Goal: Task Accomplishment & Management: Use online tool/utility

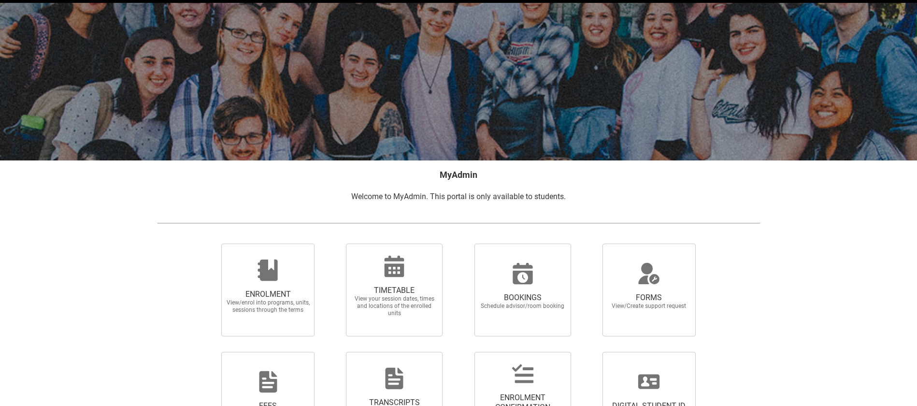
scroll to position [118, 0]
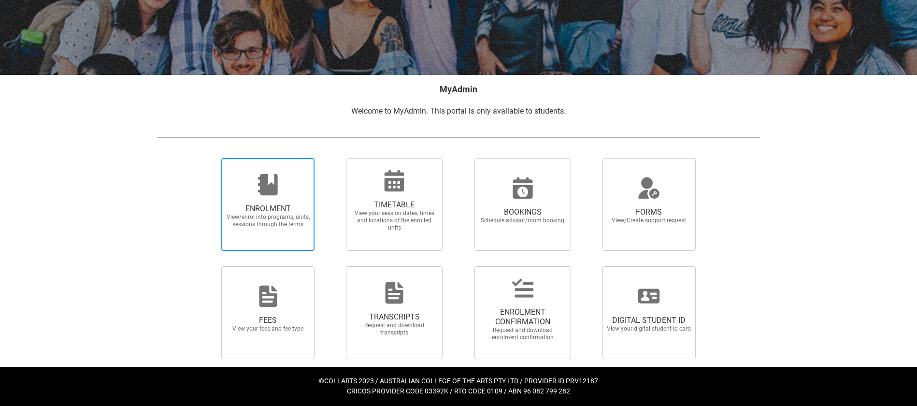
click at [283, 192] on div at bounding box center [268, 184] width 93 height 23
click at [210, 158] on input "ENROLMENT View/enrol into programs, units, sessions through the terms" at bounding box center [209, 158] width 0 height 0
radio input "true"
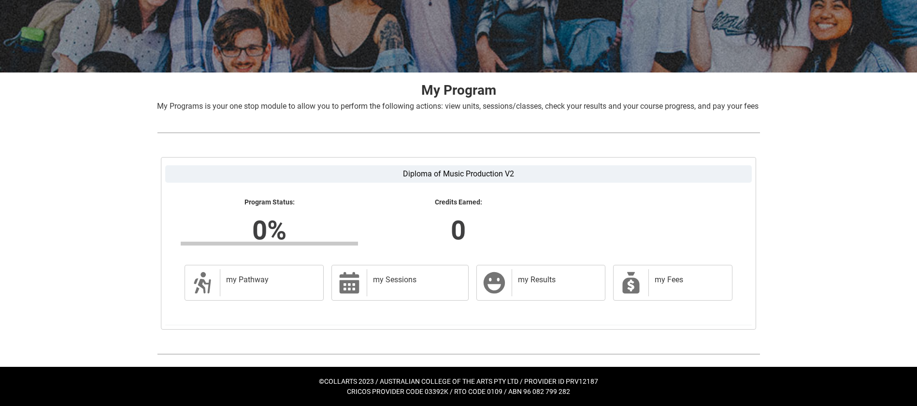
scroll to position [126, 0]
click at [380, 285] on h2 "my Sessions" at bounding box center [416, 280] width 86 height 10
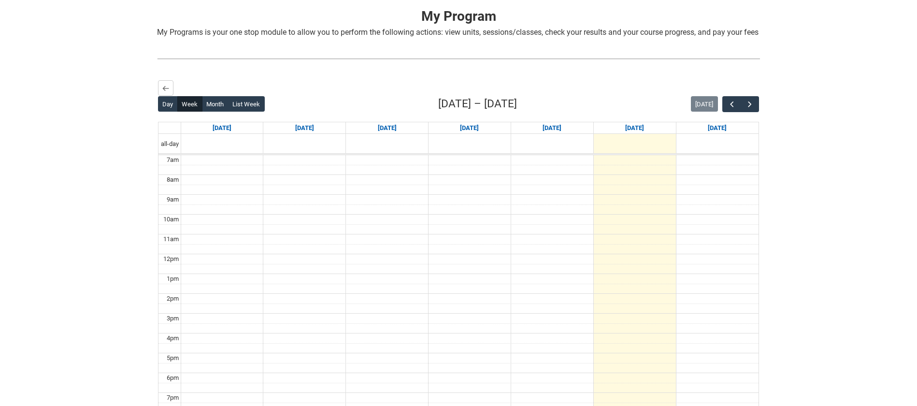
scroll to position [178, 0]
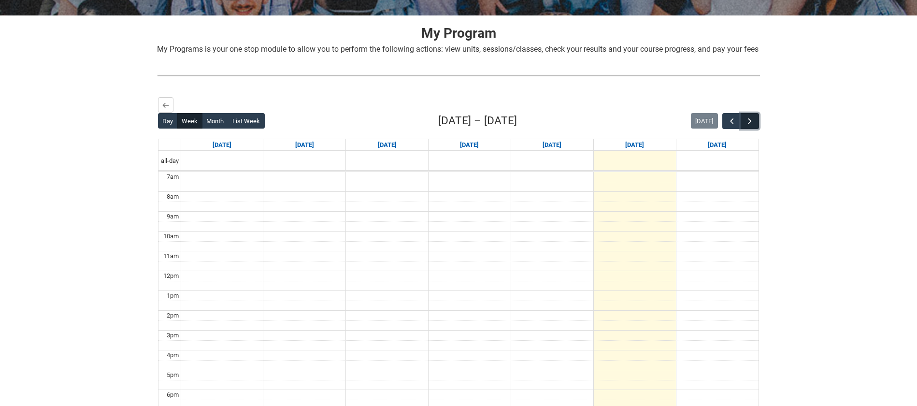
click at [745, 128] on button "button" at bounding box center [750, 121] width 18 height 16
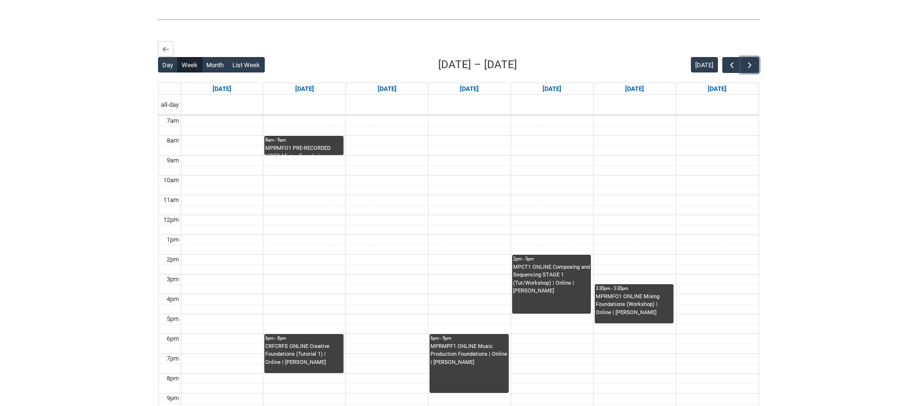
scroll to position [236, 0]
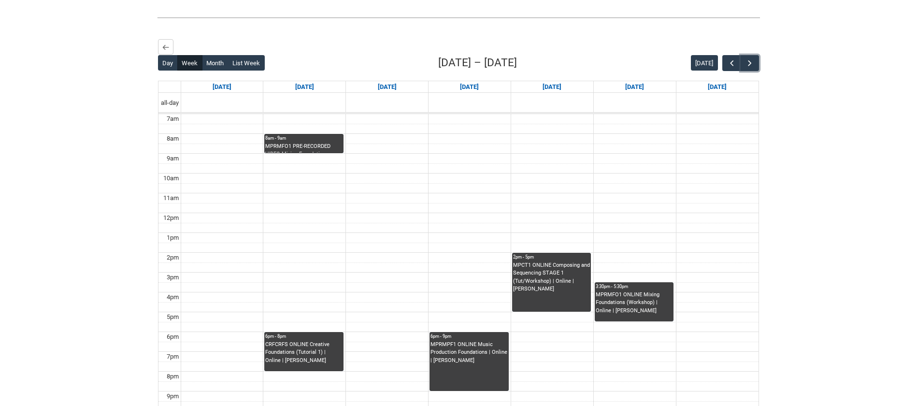
click at [320, 153] on div "MPRMFO1 PRE-RECORDED VIDEO Mixing Foundations (Lecture/Tut) | Online | [PERSON_…" at bounding box center [303, 148] width 77 height 11
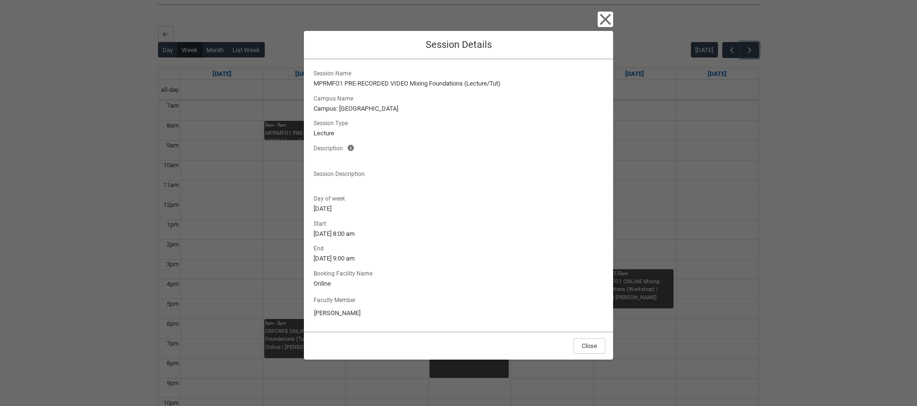
scroll to position [241, 0]
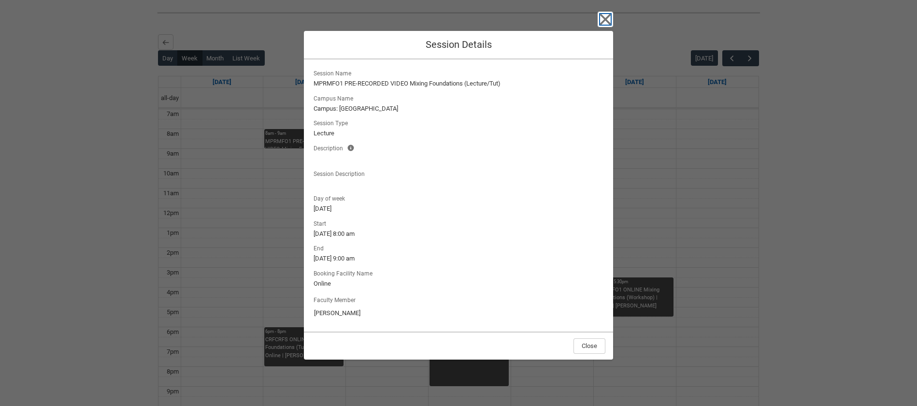
click at [606, 18] on icon "button" at bounding box center [605, 19] width 11 height 11
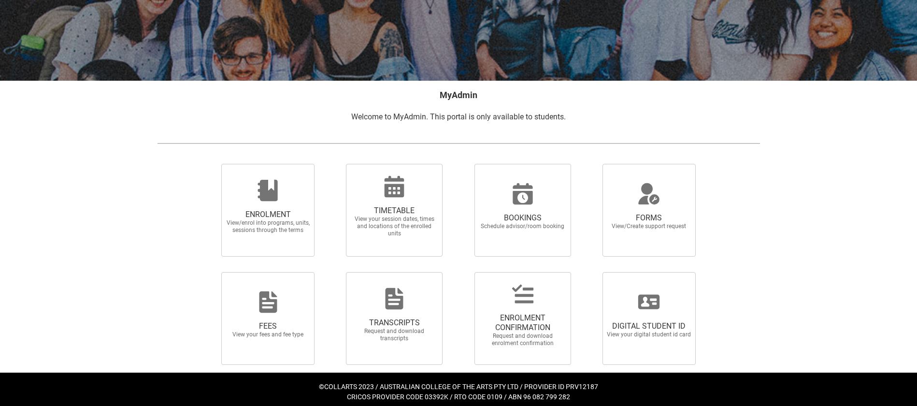
scroll to position [118, 0]
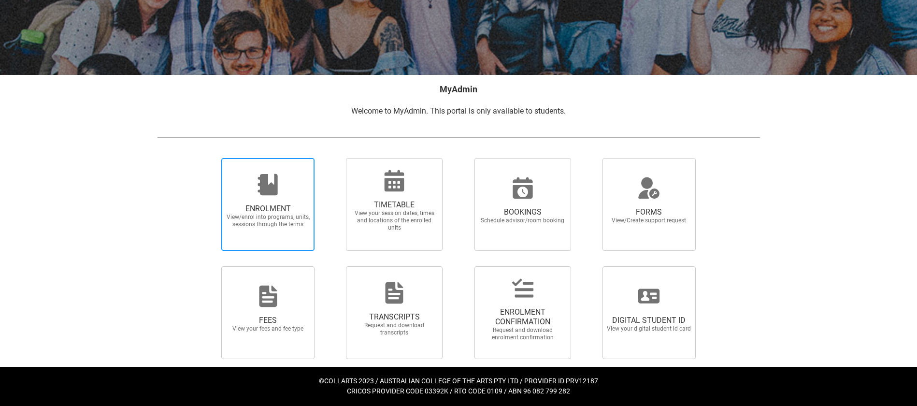
click at [279, 195] on div at bounding box center [268, 184] width 93 height 23
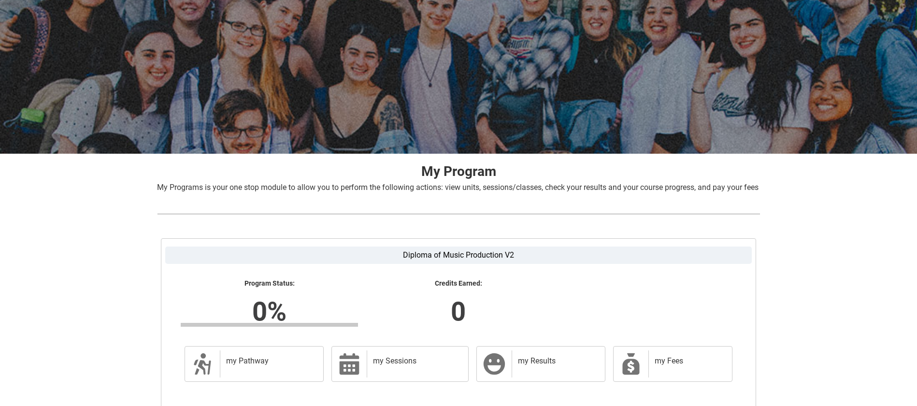
scroll to position [132, 0]
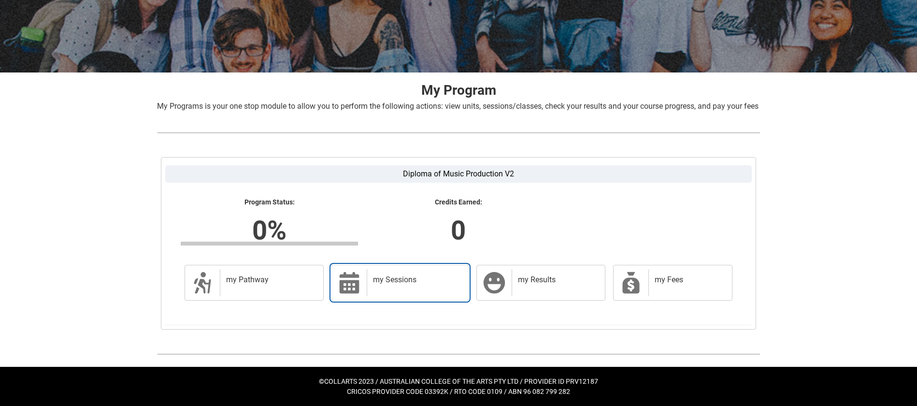
click at [418, 285] on div "my Sessions" at bounding box center [416, 282] width 98 height 27
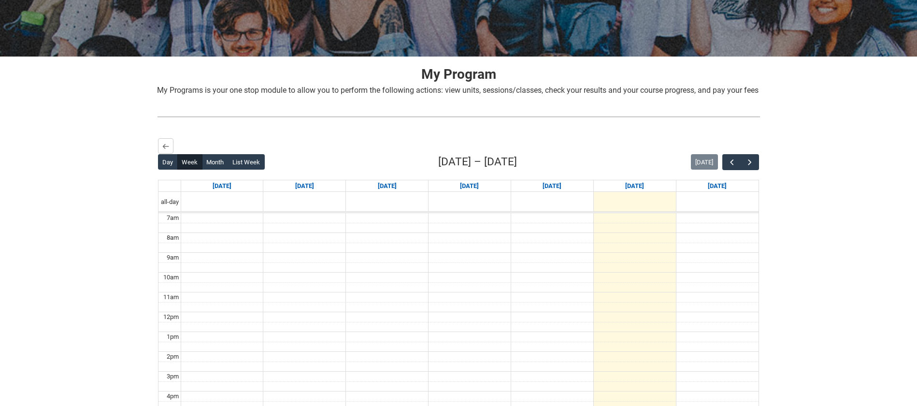
scroll to position [177, 0]
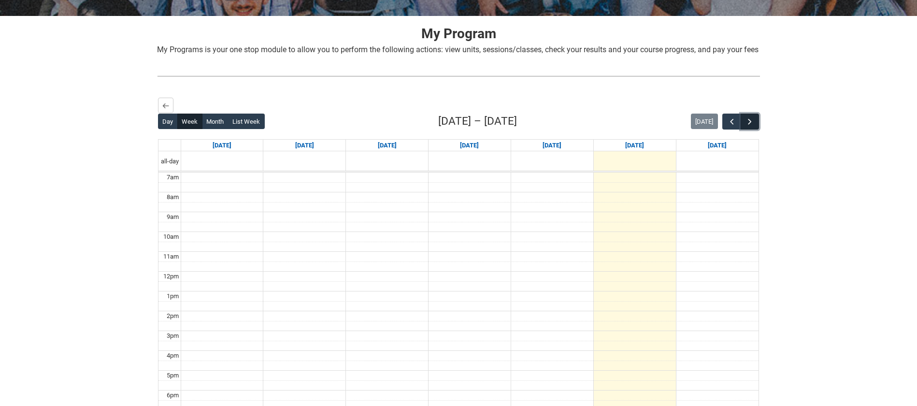
click at [746, 127] on span "button" at bounding box center [750, 122] width 10 height 10
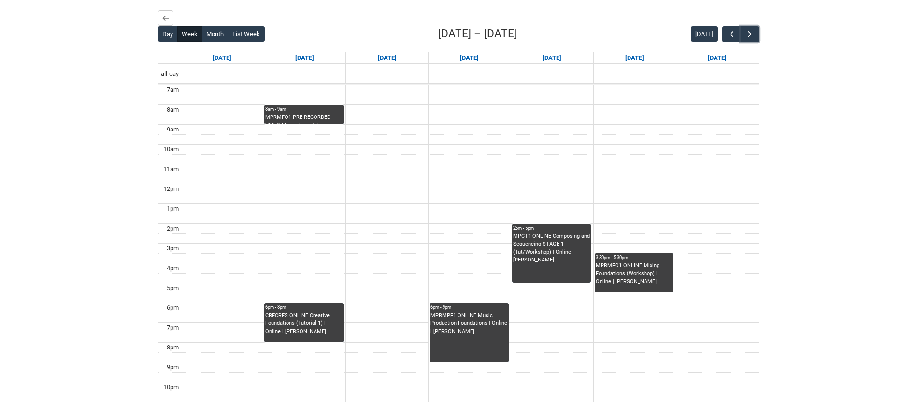
scroll to position [296, 0]
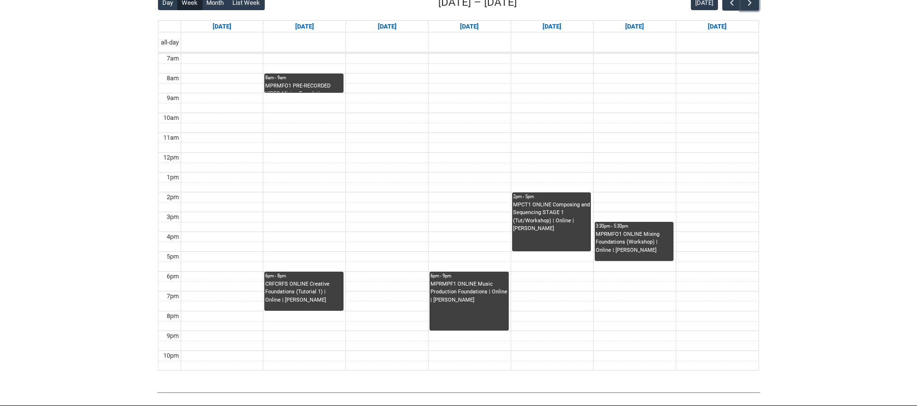
click at [309, 304] on div "CRFCRFS ONLINE Creative Foundations (Tutorial 1) | Online | [PERSON_NAME]" at bounding box center [303, 292] width 77 height 24
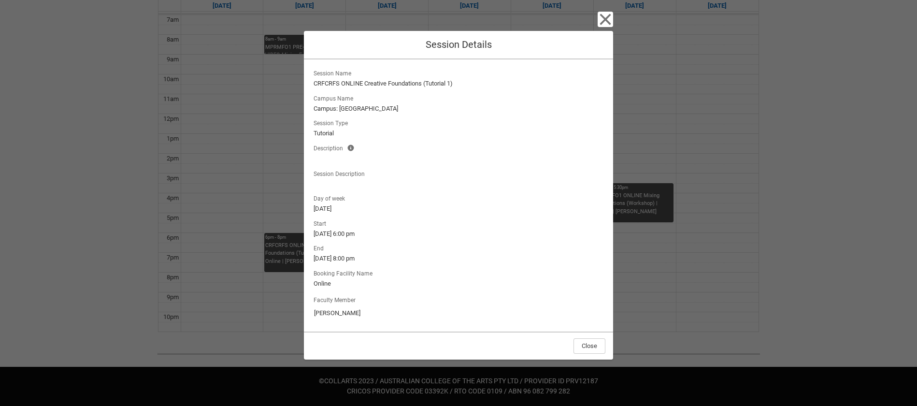
scroll to position [332, 0]
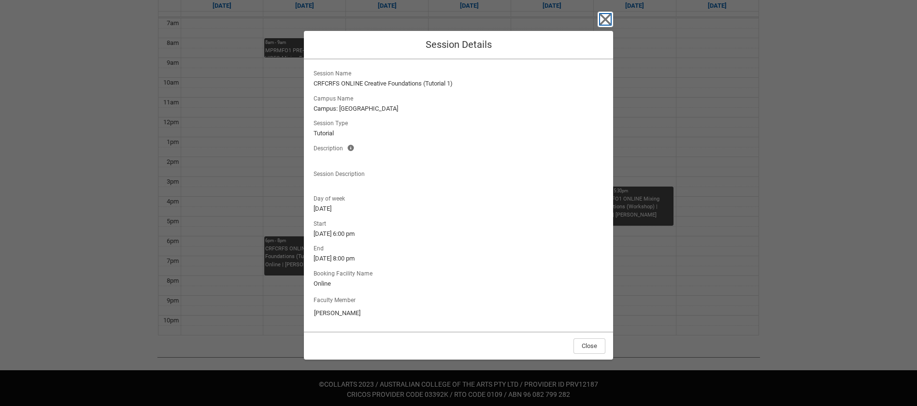
click at [605, 21] on icon "button" at bounding box center [605, 19] width 11 height 11
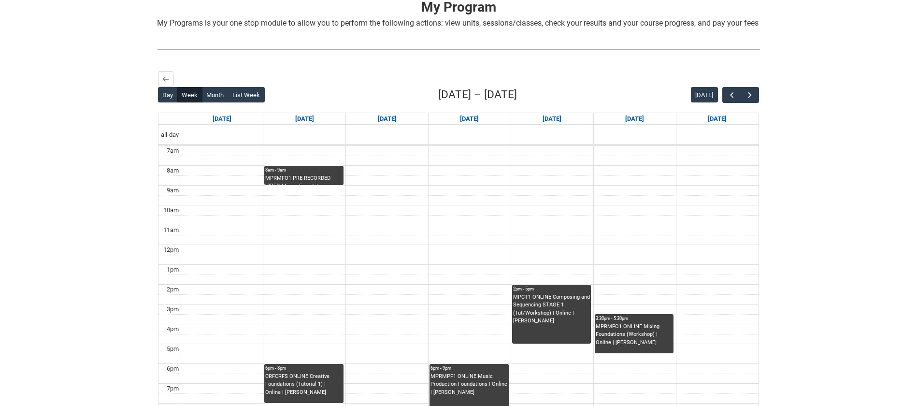
scroll to position [0, 0]
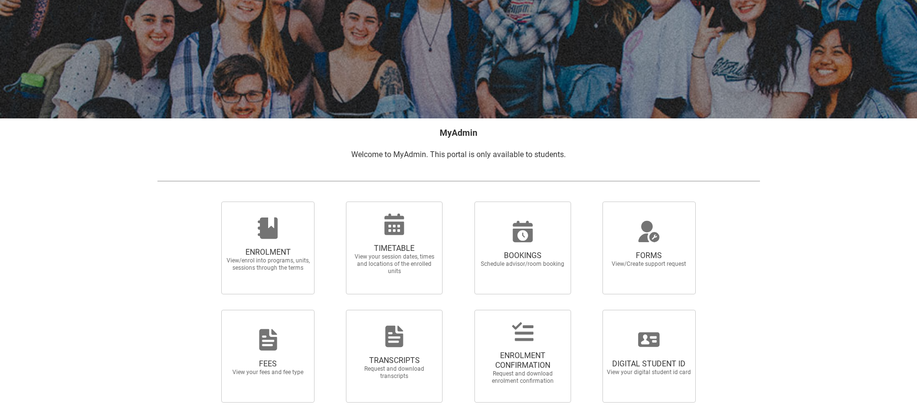
scroll to position [77, 0]
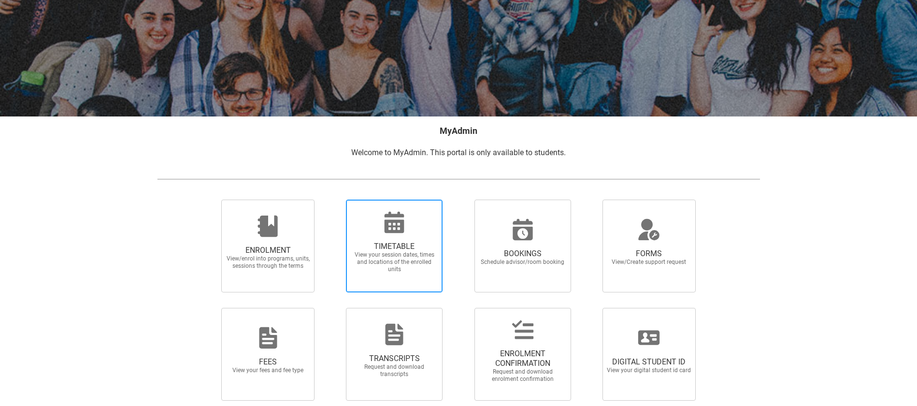
click at [396, 267] on span "View your session dates, times and locations of the enrolled units" at bounding box center [394, 262] width 85 height 22
click at [334, 200] on input "TIMETABLE View your session dates, times and locations of the enrolled units" at bounding box center [333, 199] width 0 height 0
radio input "true"
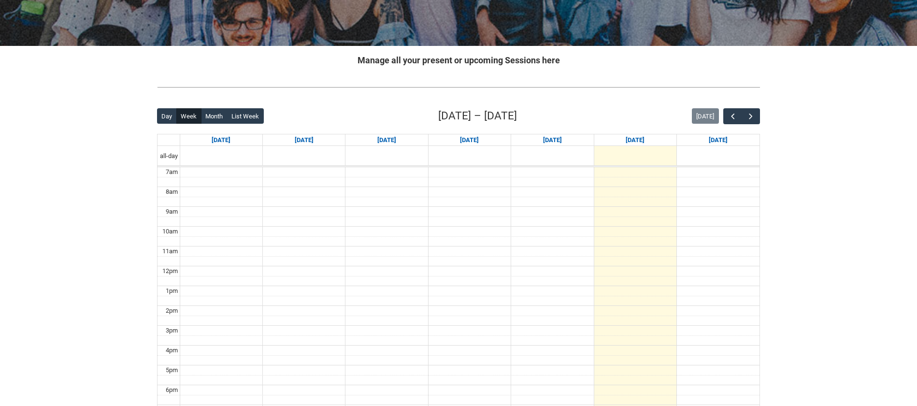
scroll to position [56, 0]
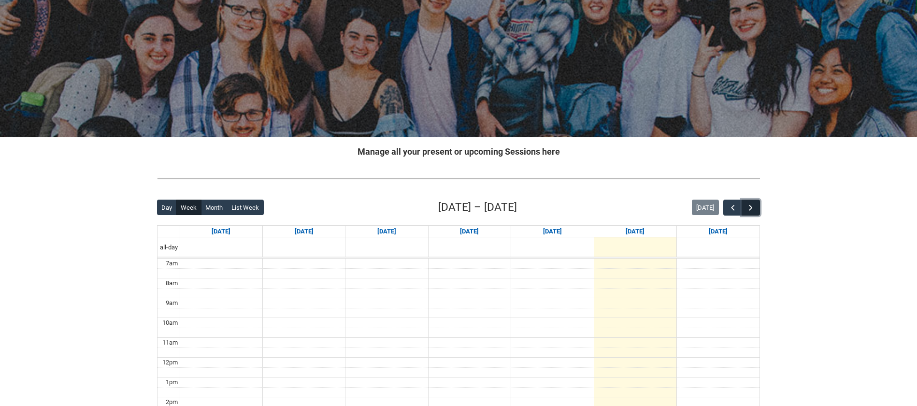
click at [758, 212] on button "button" at bounding box center [751, 208] width 18 height 16
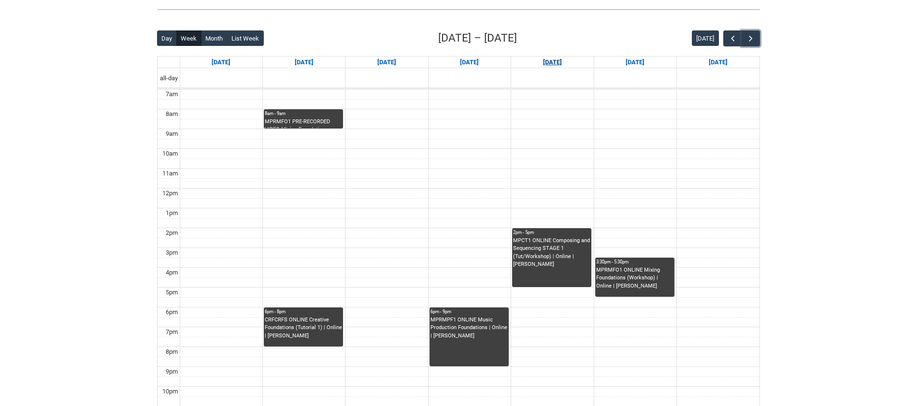
scroll to position [174, 0]
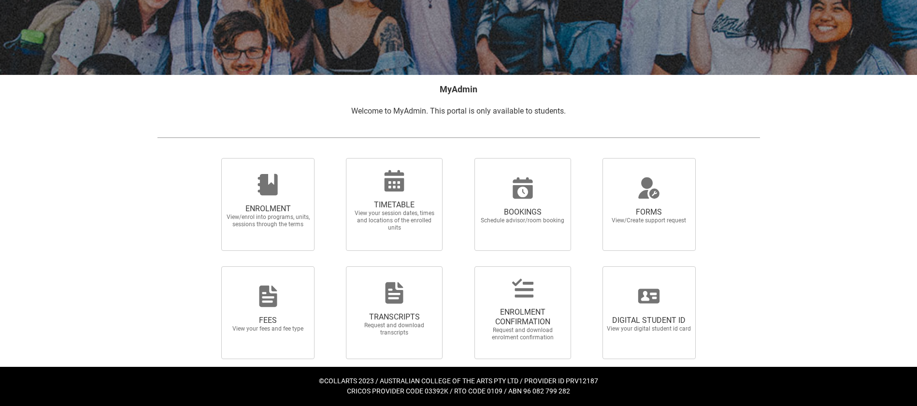
scroll to position [77, 0]
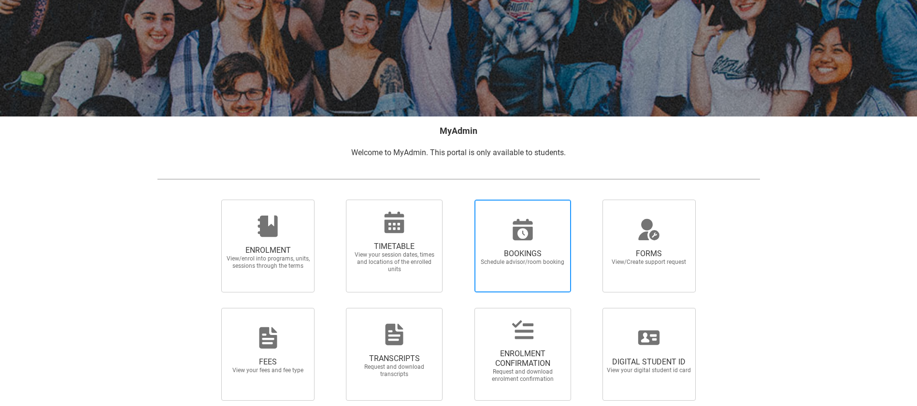
click at [525, 249] on span "BOOKINGS" at bounding box center [522, 254] width 85 height 10
click at [463, 200] on input "BOOKINGS Schedule advisor/room booking" at bounding box center [462, 199] width 0 height 0
radio input "true"
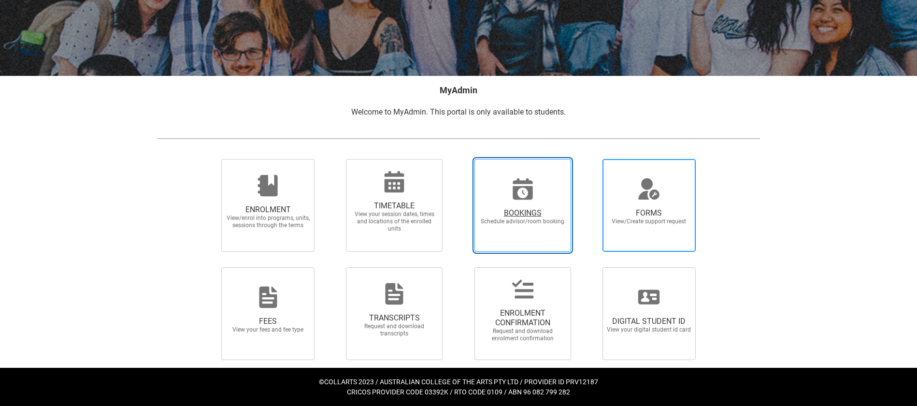
scroll to position [118, 0]
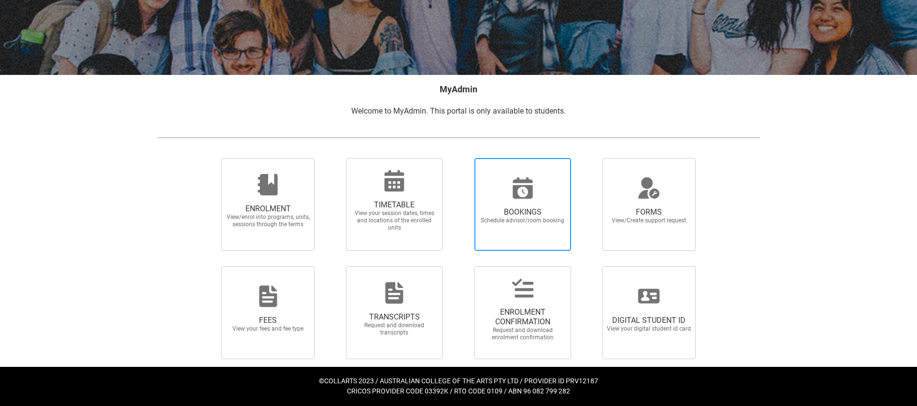
click at [494, 200] on span "BOOKINGS Schedule advisor/room booking" at bounding box center [523, 216] width 93 height 32
click at [463, 158] on input "BOOKINGS Schedule advisor/room booking" at bounding box center [462, 158] width 0 height 0
